Goal: Information Seeking & Learning: Learn about a topic

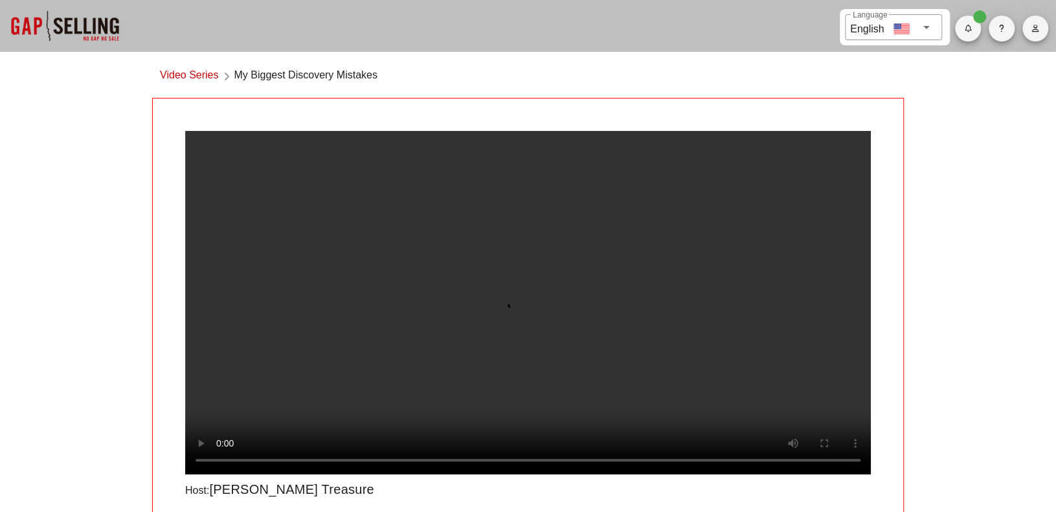
click at [95, 16] on div at bounding box center [65, 26] width 130 height 52
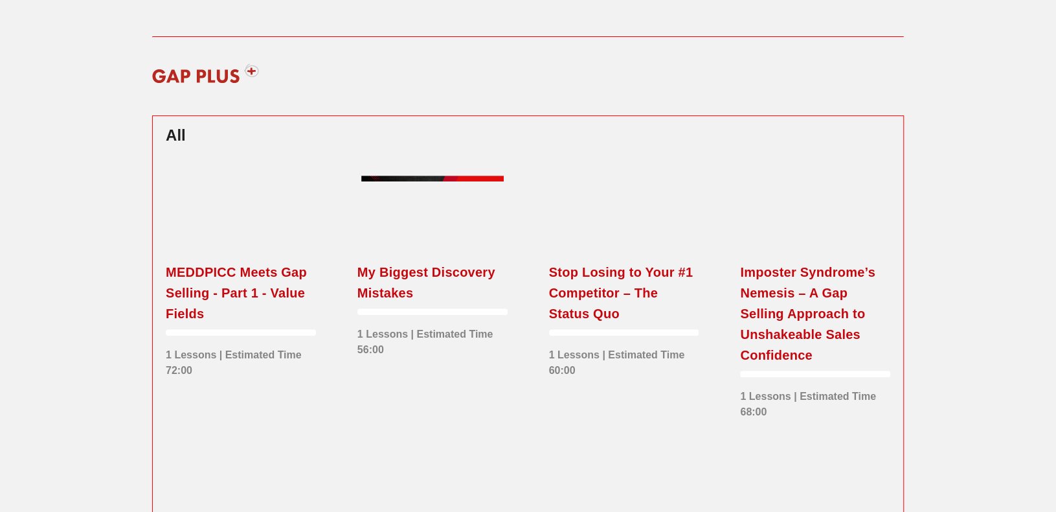
scroll to position [389, 0]
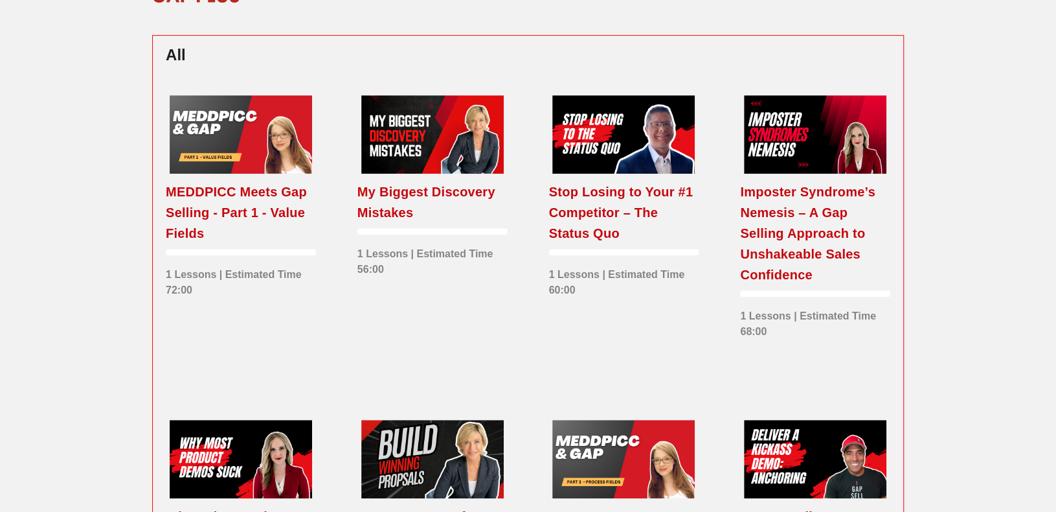
click at [824, 142] on div at bounding box center [815, 134] width 142 height 78
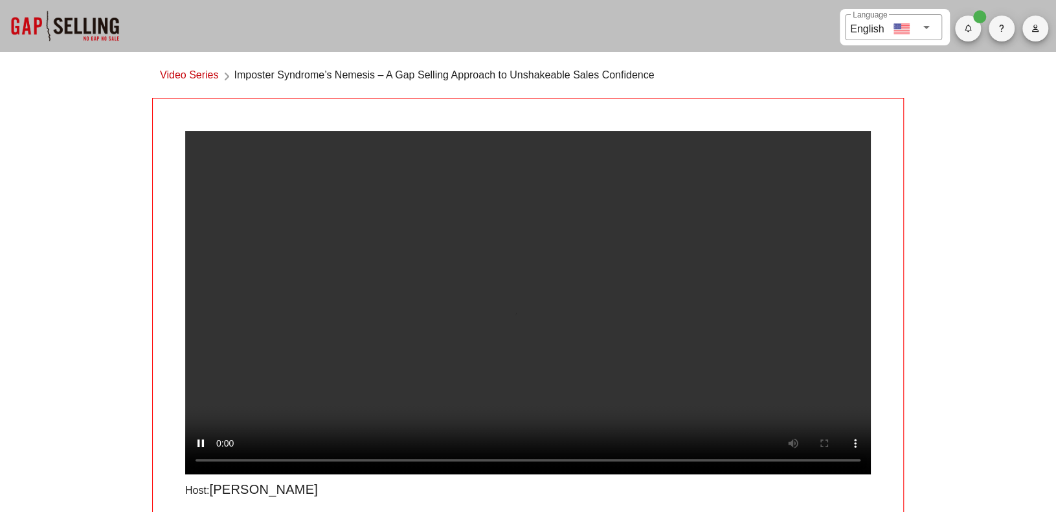
click at [48, 45] on div at bounding box center [65, 26] width 130 height 52
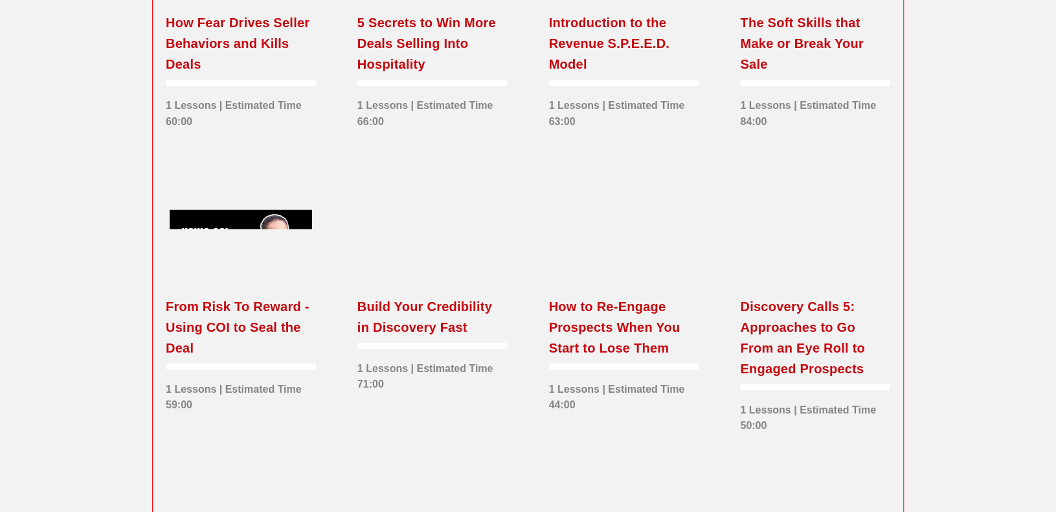
scroll to position [1490, 0]
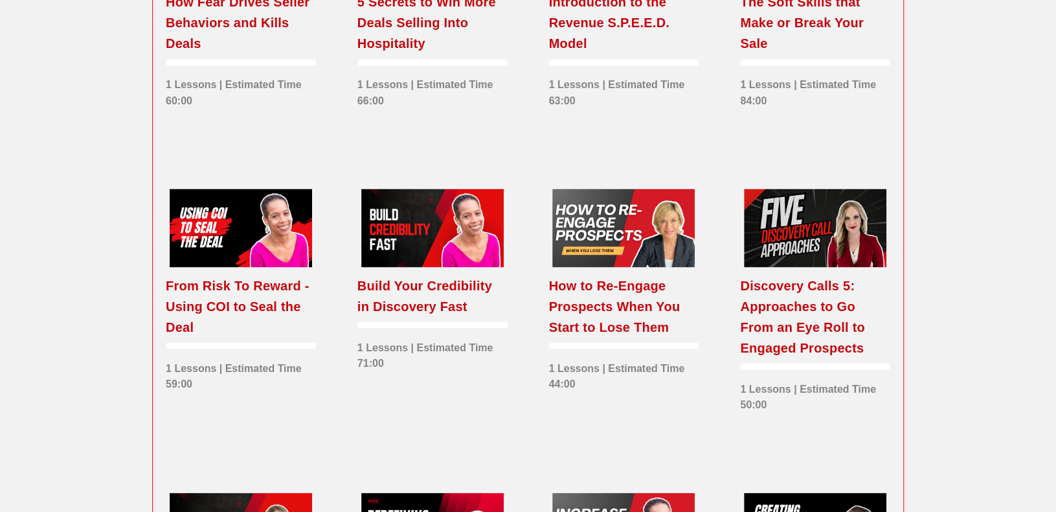
click at [819, 214] on div at bounding box center [815, 227] width 142 height 78
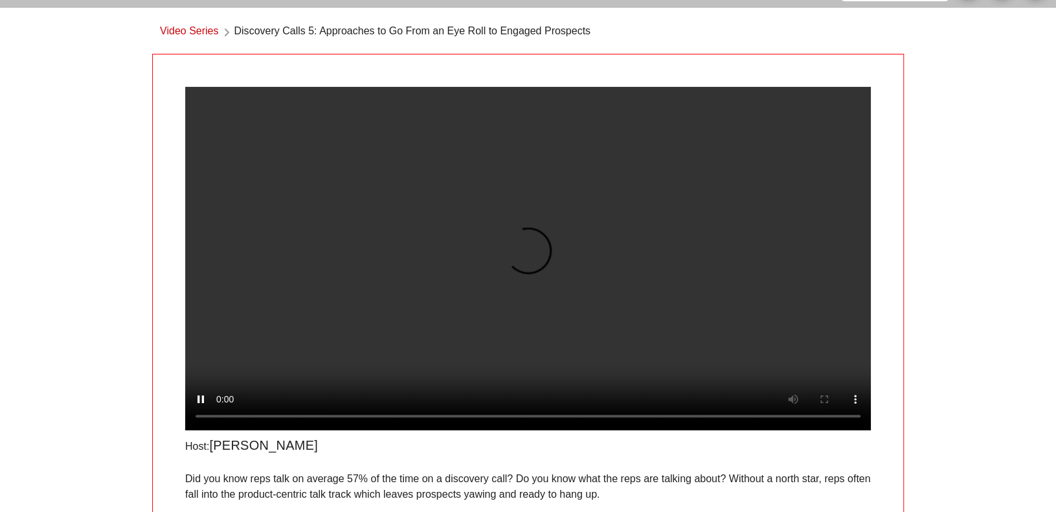
scroll to position [65, 0]
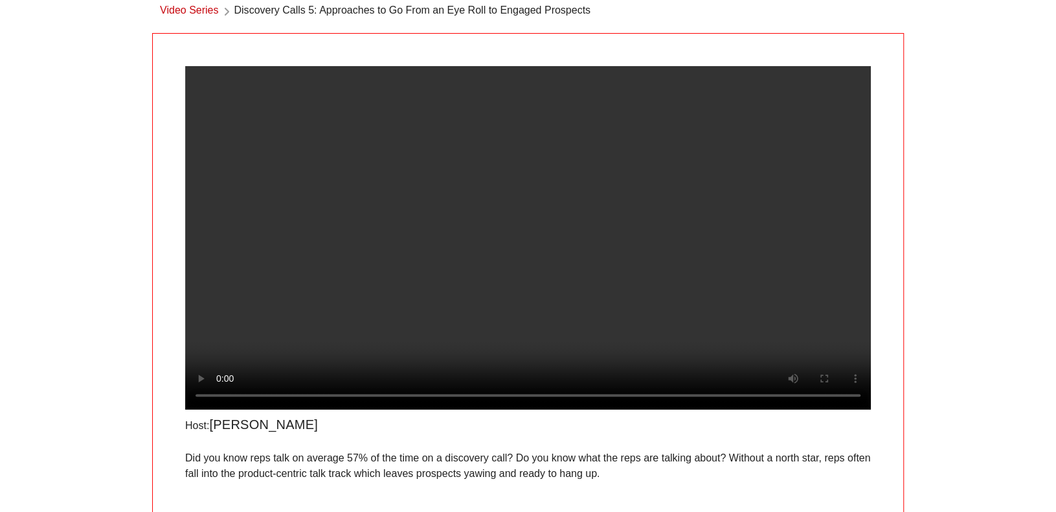
click at [557, 290] on video at bounding box center [528, 237] width 686 height 343
click at [508, 238] on video at bounding box center [528, 237] width 686 height 343
click at [519, 192] on video at bounding box center [528, 237] width 686 height 343
click at [444, 282] on video at bounding box center [528, 237] width 686 height 343
